Goal: Task Accomplishment & Management: Manage account settings

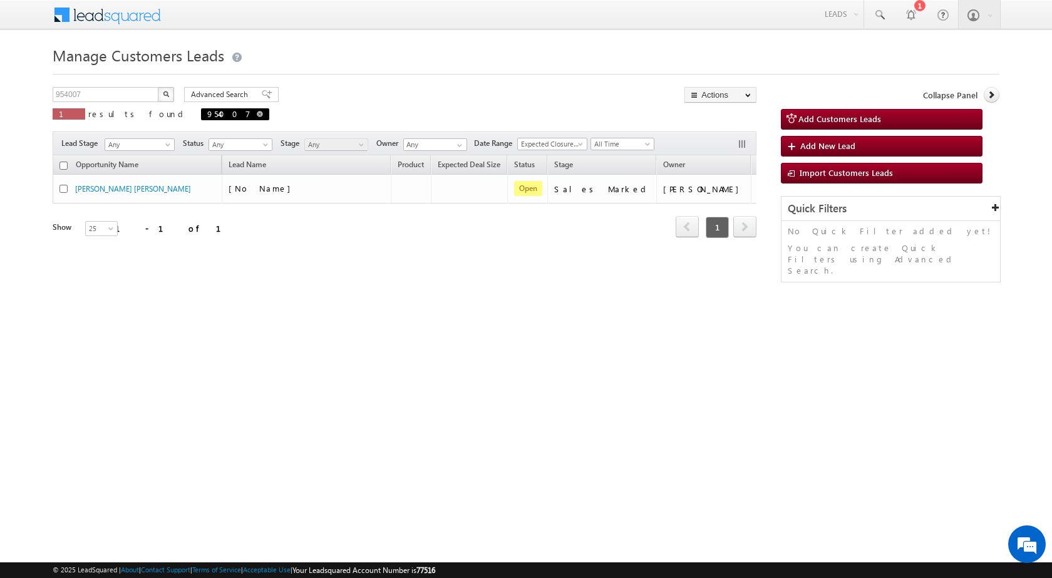
click at [257, 116] on span at bounding box center [260, 114] width 6 height 6
type input "Search Customers Leads"
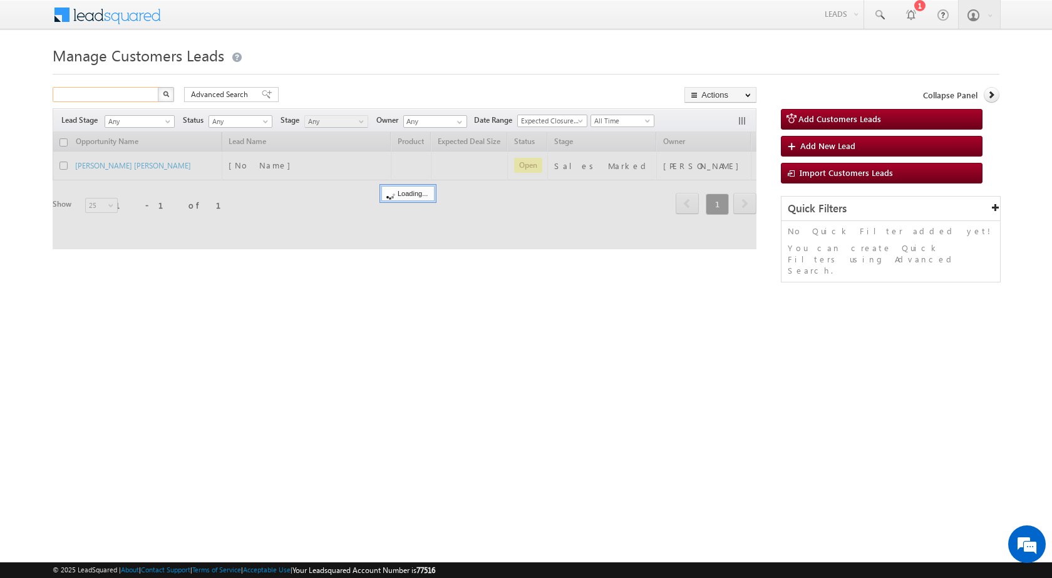
click at [146, 100] on input "text" at bounding box center [106, 94] width 107 height 15
paste input "952644"
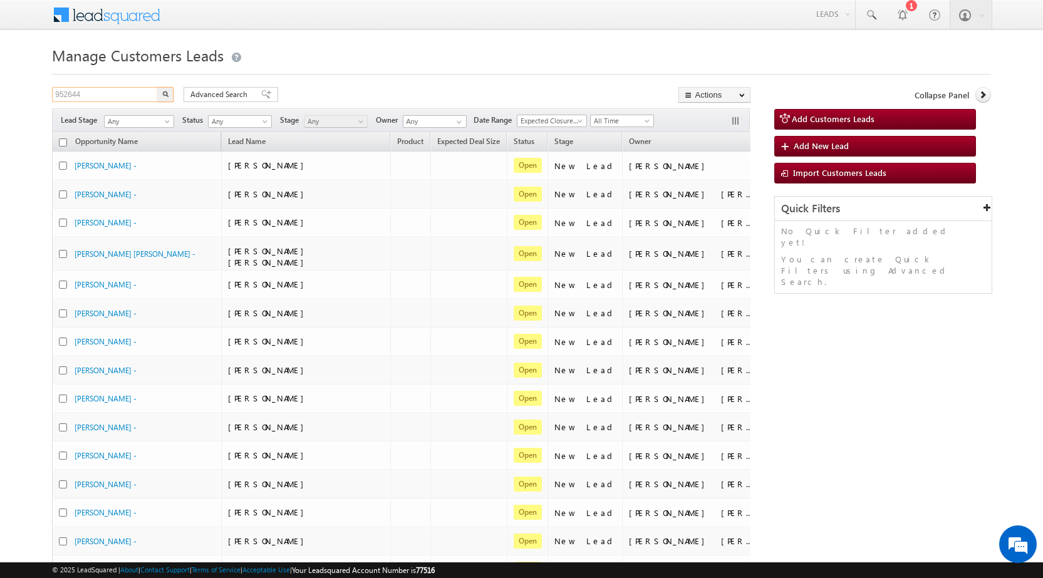
type input "952644"
click at [162, 93] on img "button" at bounding box center [165, 94] width 6 height 6
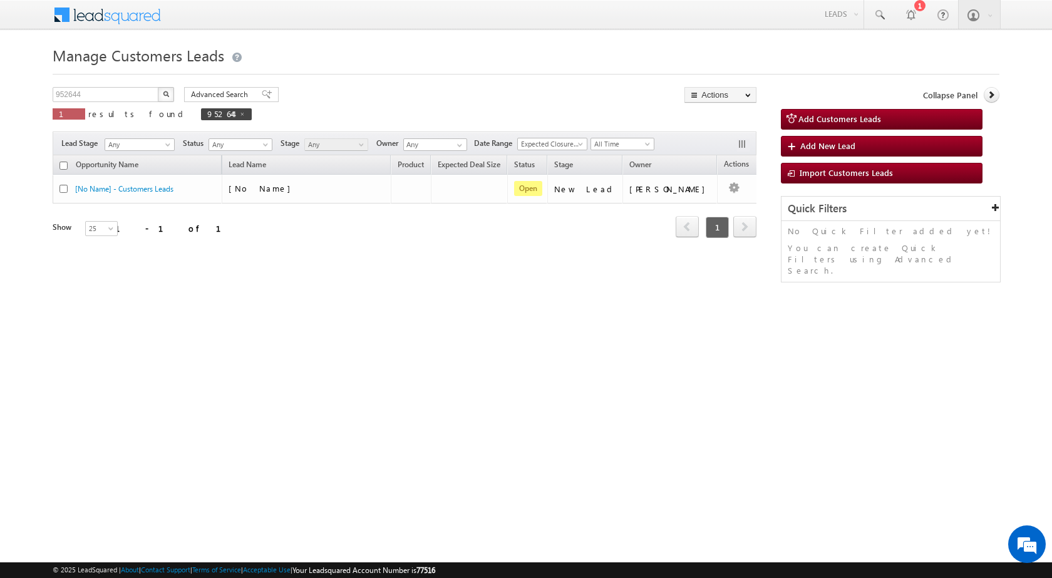
drag, startPoint x: 490, startPoint y: 329, endPoint x: 139, endPoint y: 215, distance: 369.3
click at [483, 329] on div "Manage Customers Leads Customers Leads updated successfully. 952644 X 1 results…" at bounding box center [526, 198] width 947 height 313
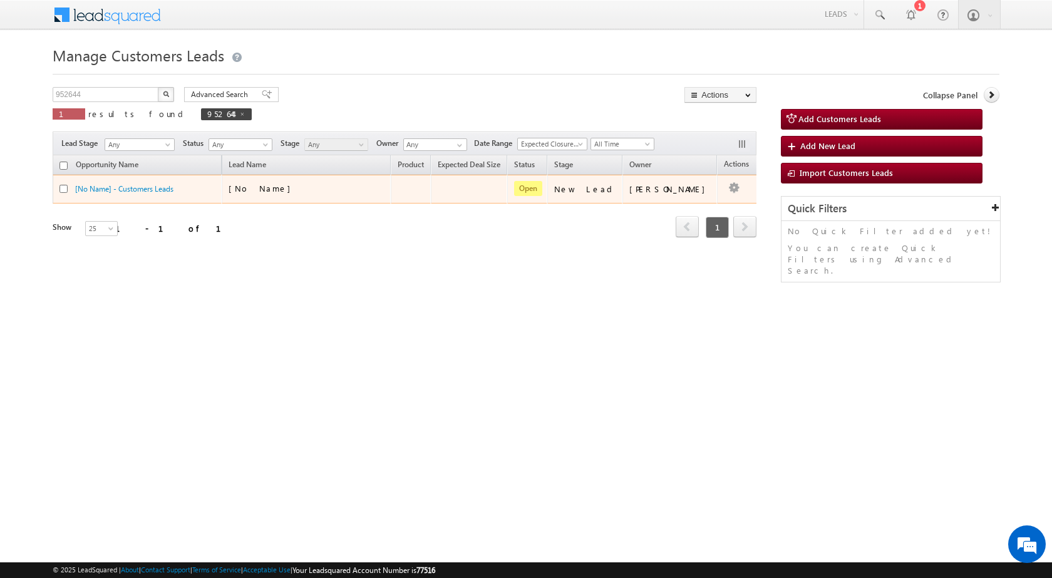
click at [155, 195] on div "[No Name] - Customers Leads" at bounding box center [137, 192] width 157 height 18
click at [163, 191] on link "[No Name] - Customers Leads" at bounding box center [124, 188] width 98 height 9
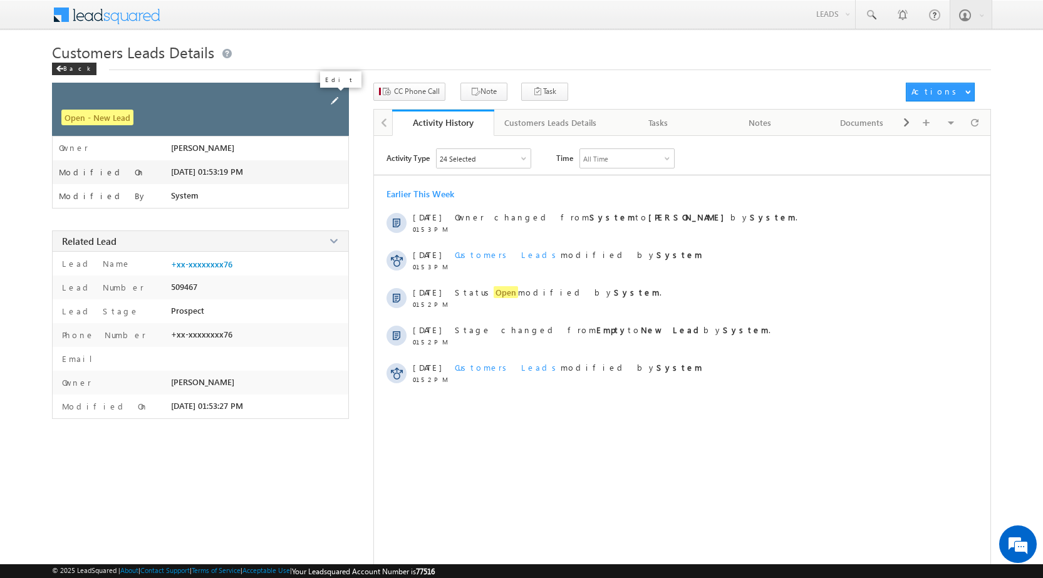
click at [336, 99] on span at bounding box center [334, 101] width 14 height 14
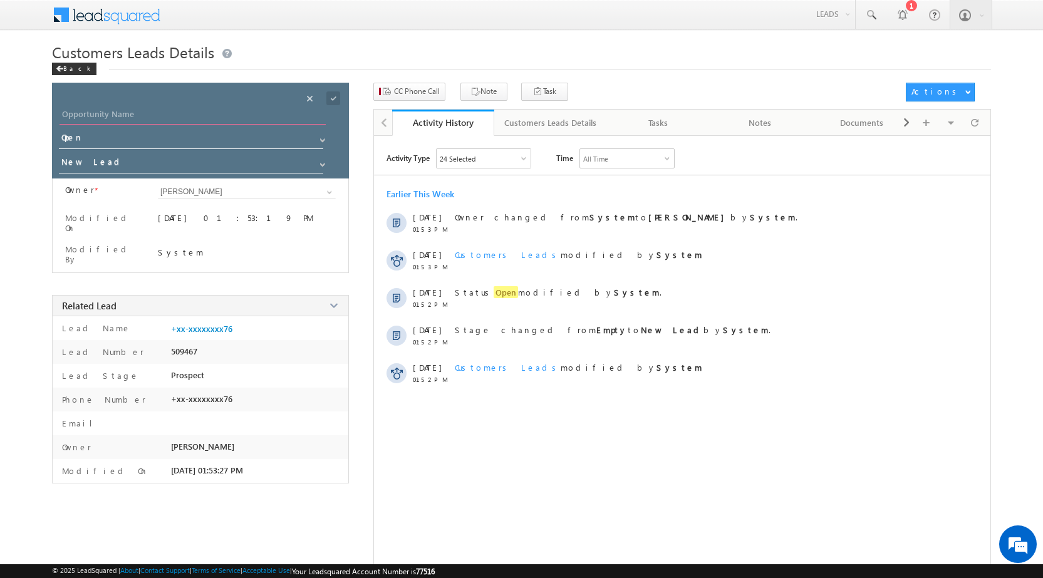
click at [178, 111] on input "Opportunity Name" at bounding box center [192, 116] width 266 height 18
paste input "[PERSON_NAME]"
type input "[PERSON_NAME]"
click at [160, 170] on input "New Lead" at bounding box center [191, 164] width 265 height 20
click at [137, 186] on link "Sales Marked" at bounding box center [191, 181] width 265 height 14
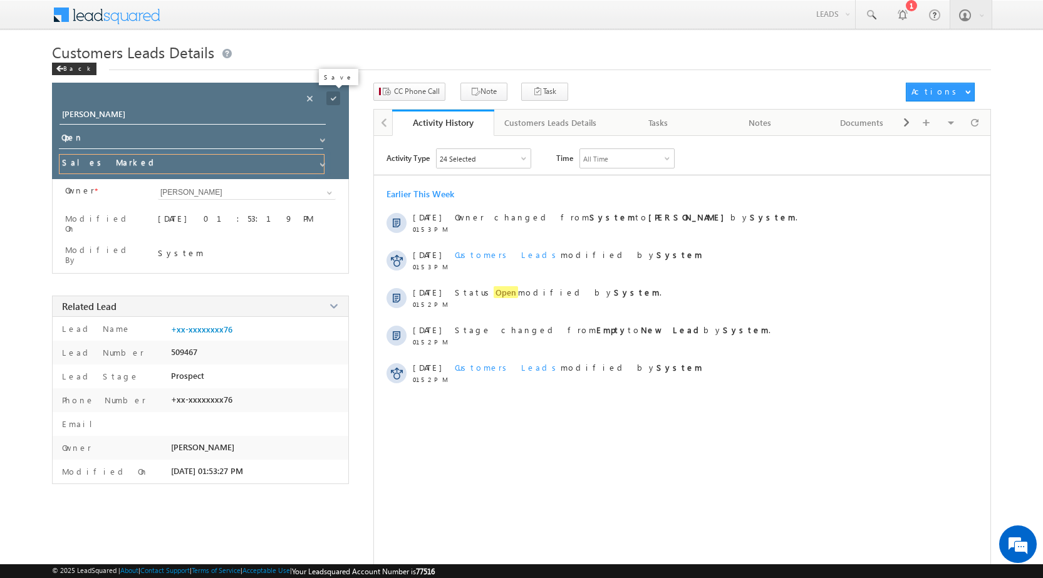
type input "Sales Marked"
click at [337, 100] on span at bounding box center [333, 98] width 14 height 14
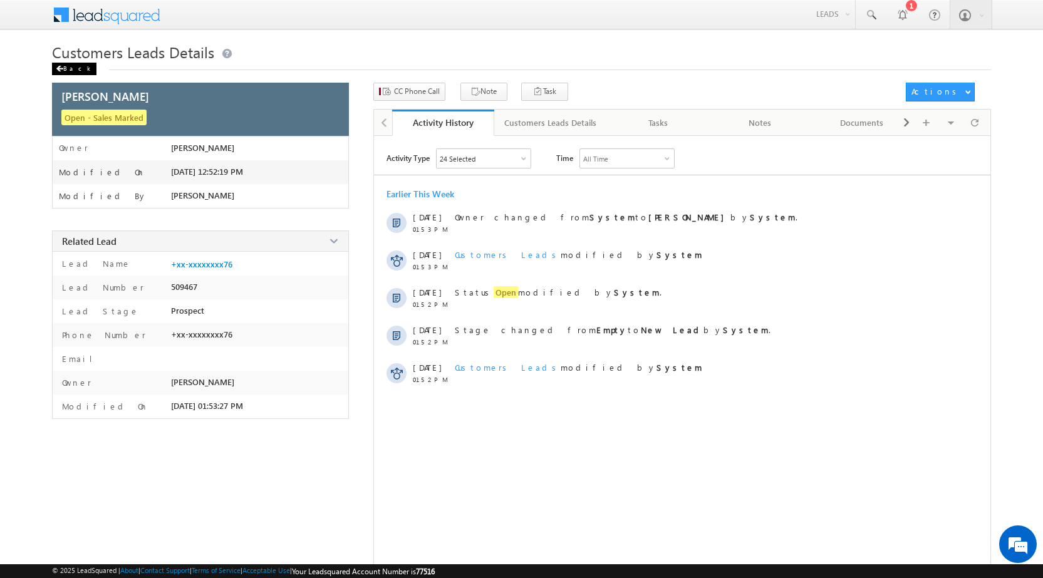
click at [80, 65] on div "Back" at bounding box center [74, 69] width 44 height 13
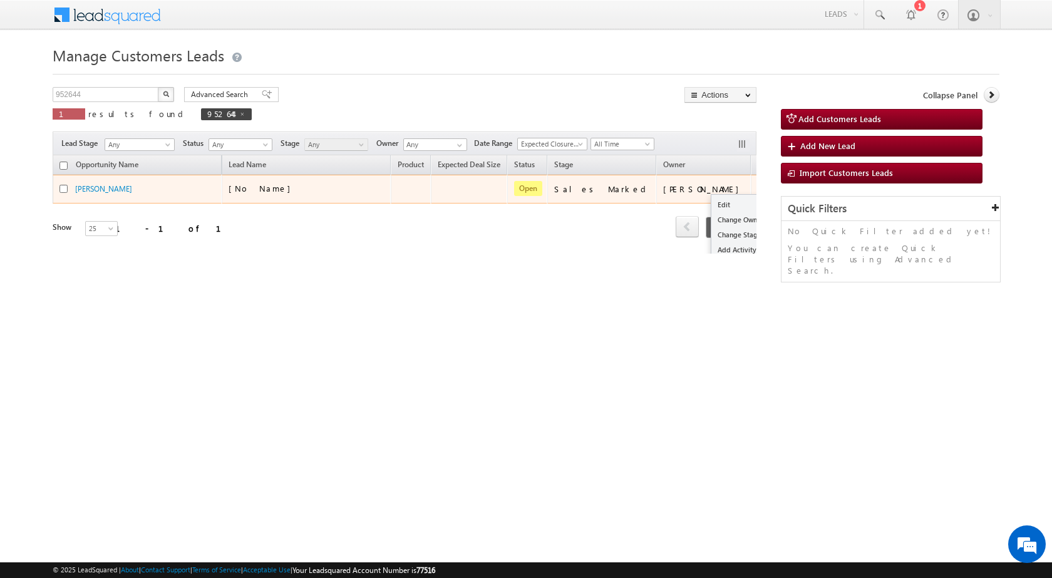
click at [758, 190] on div "Edit Change Owner Change Stage Add Activity Add Task Delete" at bounding box center [768, 189] width 20 height 16
click at [711, 197] on link "Edit" at bounding box center [742, 204] width 63 height 15
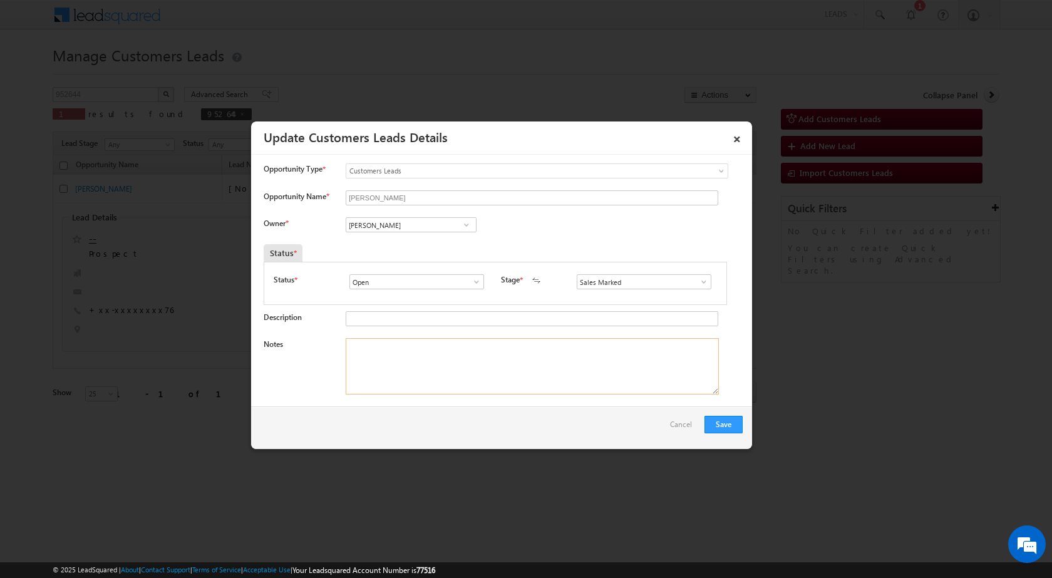
click at [363, 369] on textarea "Notes" at bounding box center [532, 366] width 373 height 56
paste textarea "Mobile No - 7985490276 / Name - SRIVASTAWA ARADHANA / ASHOK / Registry / Lv - 1…"
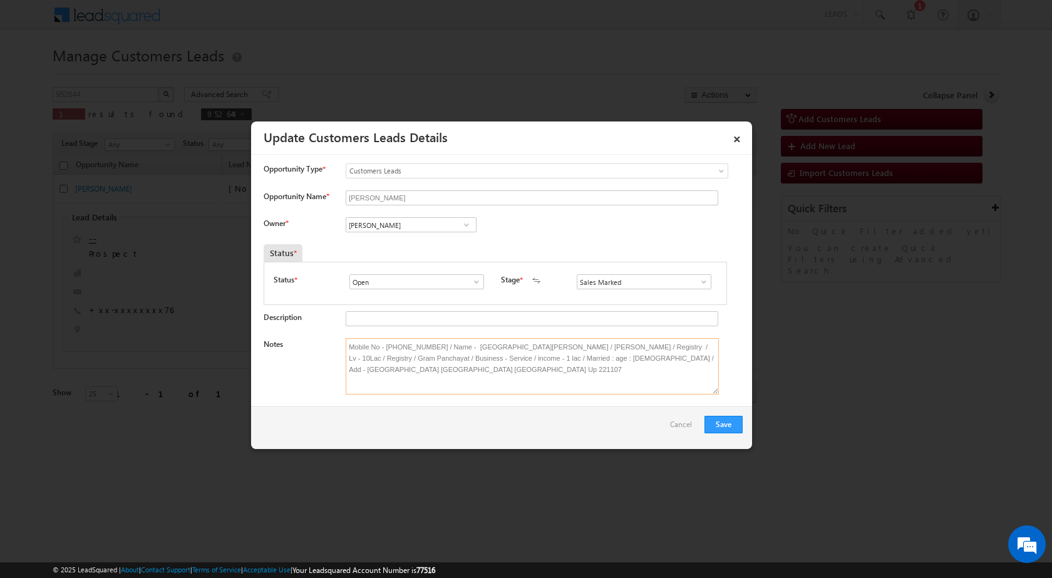
drag, startPoint x: 585, startPoint y: 358, endPoint x: 578, endPoint y: 381, distance: 24.2
click at [592, 373] on textarea "Mobile No - 7985490276 / Name - SRIVASTAWA ARADHANA / ASHOK / Registry / Lv - 1…" at bounding box center [532, 366] width 373 height 56
type textarea "Mobile No - 7985490276 / Name - SRIVASTAWA ARADHANA / ASHOK / Registry / Lv - 1…"
click at [385, 230] on input "[PERSON_NAME]" at bounding box center [411, 224] width 131 height 15
paste input "amit.jaiswal1@sgrlimited.in"
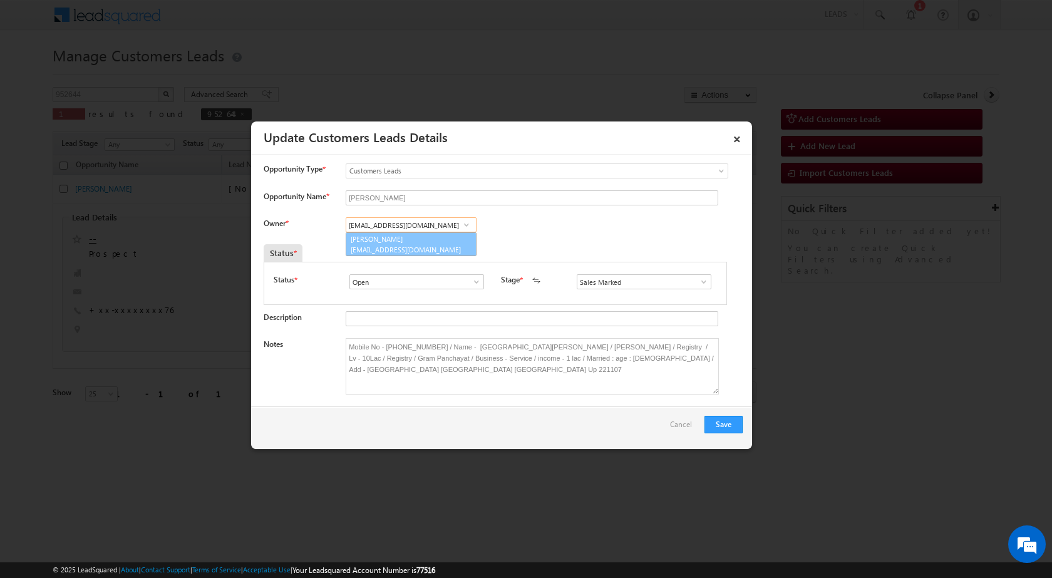
click at [388, 249] on span "amit.jaiswal1@sgrlimited.in" at bounding box center [407, 249] width 113 height 9
type input "Amit Kumar Jaiswal"
click at [714, 423] on button "Save" at bounding box center [723, 425] width 38 height 18
